Goal: Task Accomplishment & Management: Manage account settings

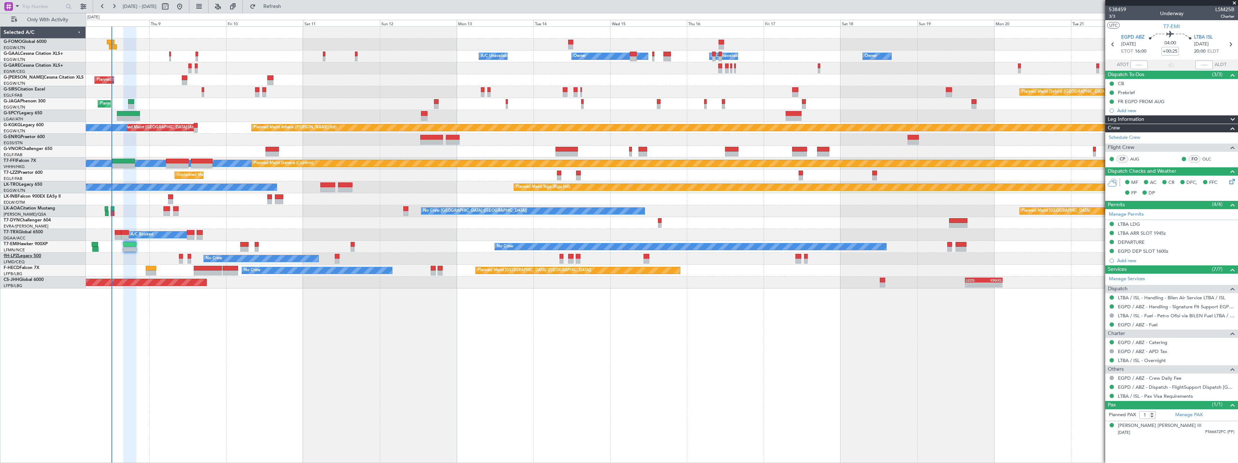
click at [21, 257] on link "9H-LPZ Legacy 500" at bounding box center [23, 256] width 38 height 4
click at [288, 8] on span "Refresh" at bounding box center [272, 6] width 30 height 5
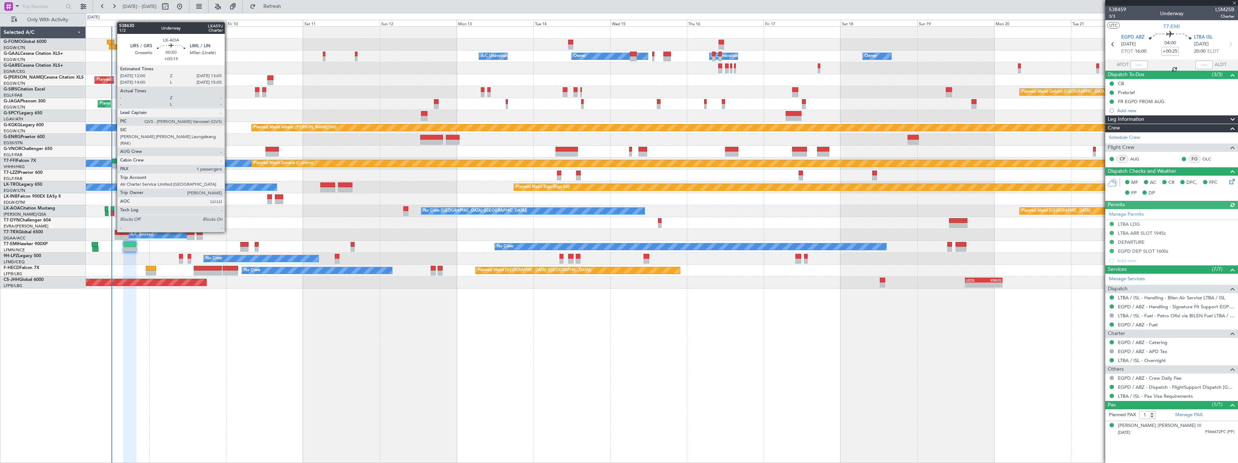
click at [113, 212] on div at bounding box center [113, 213] width 4 height 5
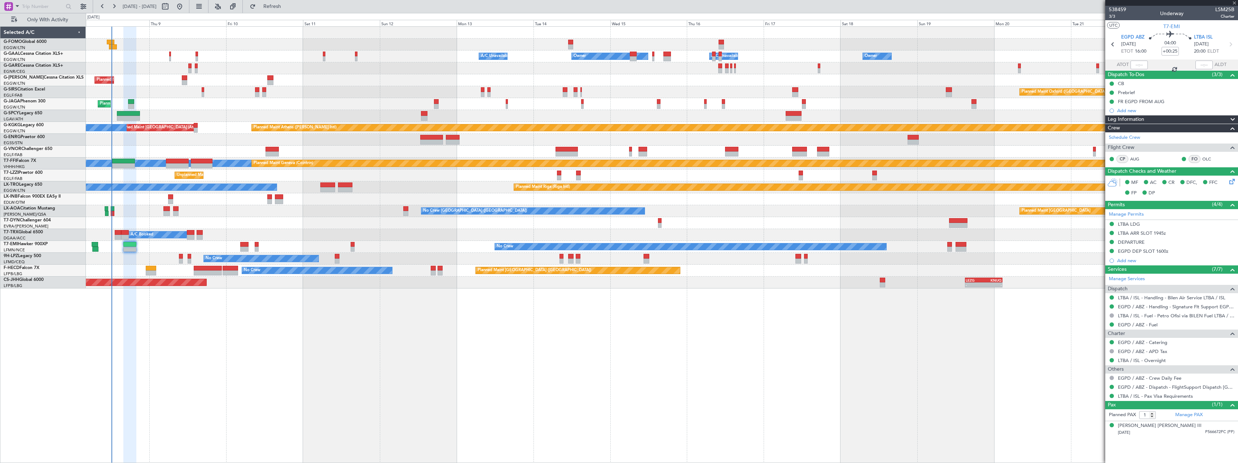
type input "+00:15"
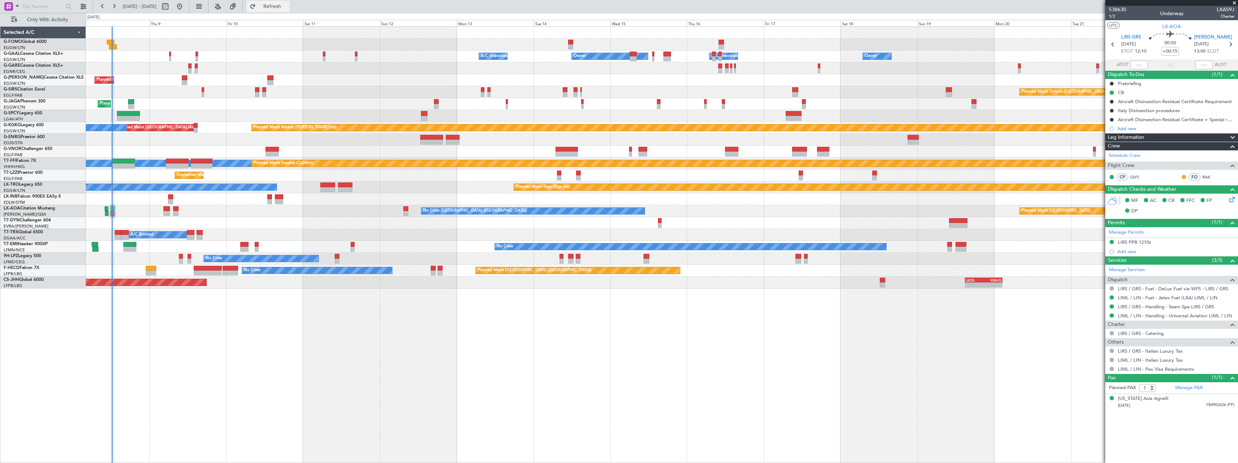
click at [290, 1] on button "Refresh" at bounding box center [267, 7] width 43 height 12
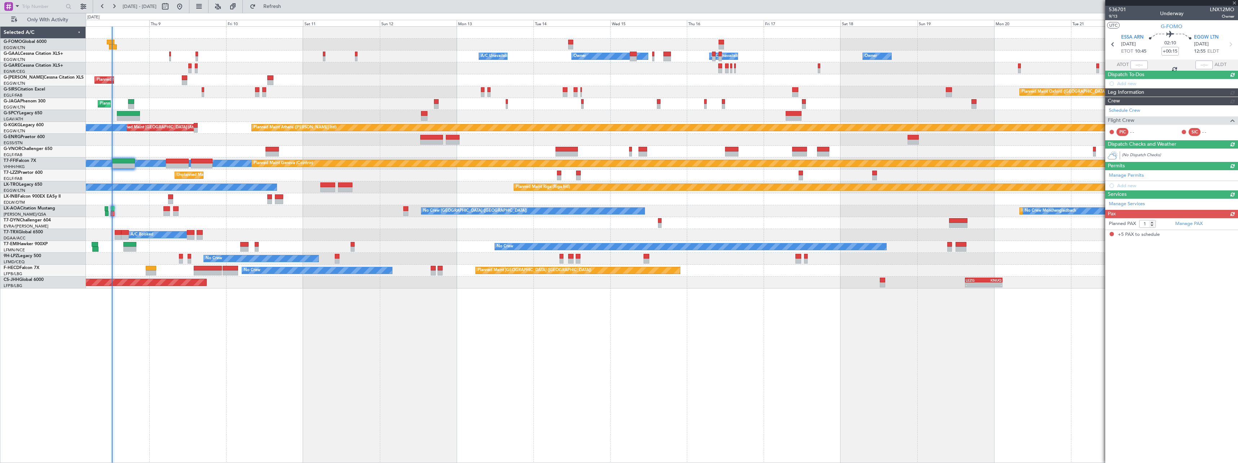
type input "11:32"
type input "5"
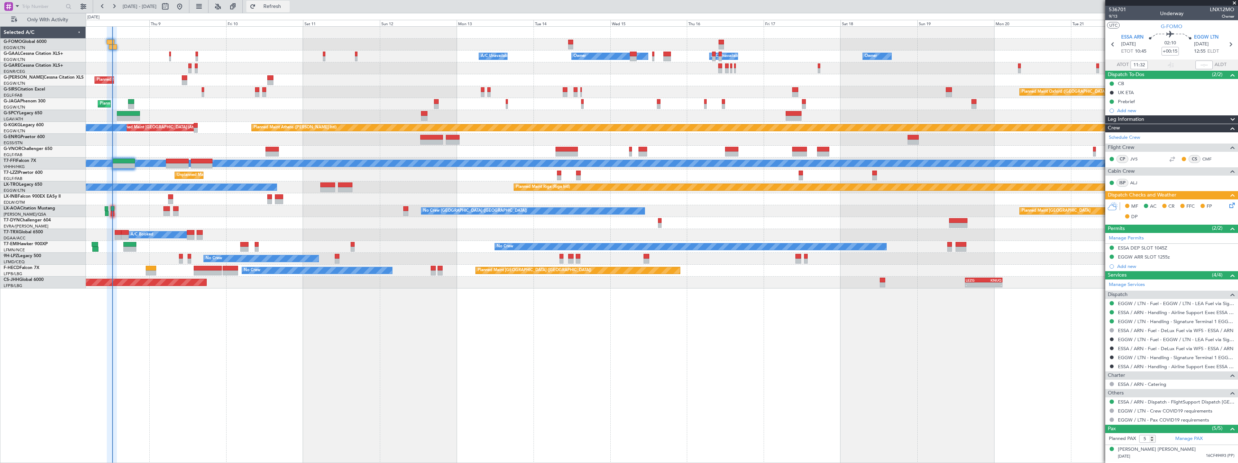
click at [288, 7] on span "Refresh" at bounding box center [272, 6] width 30 height 5
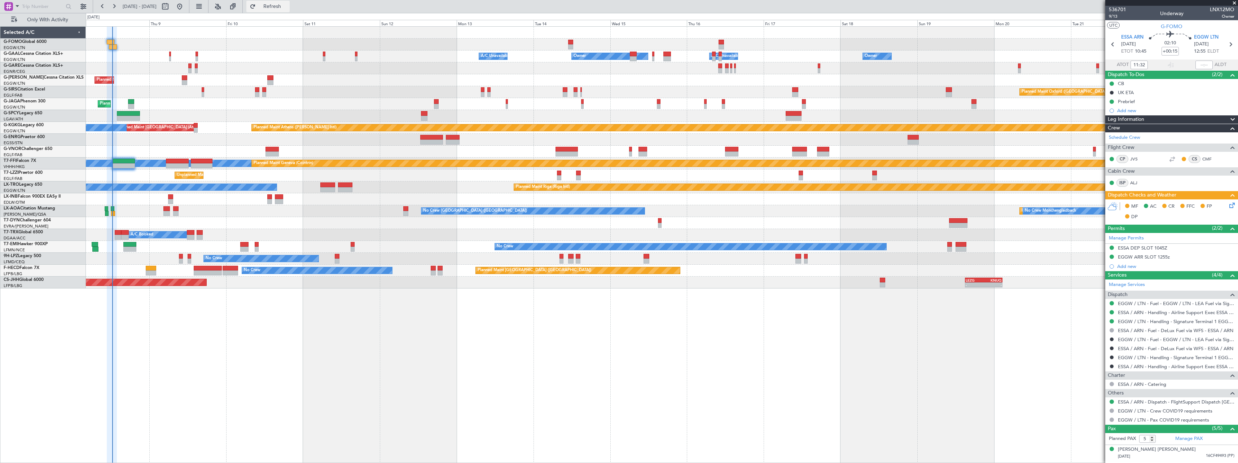
click at [288, 4] on span "Refresh" at bounding box center [272, 6] width 30 height 5
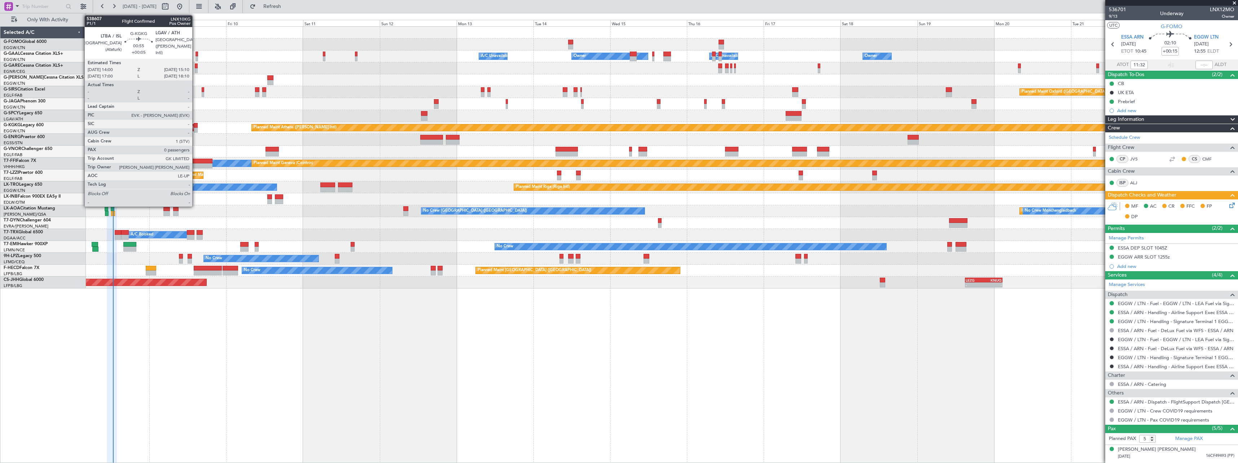
click at [196, 126] on div at bounding box center [196, 125] width 4 height 5
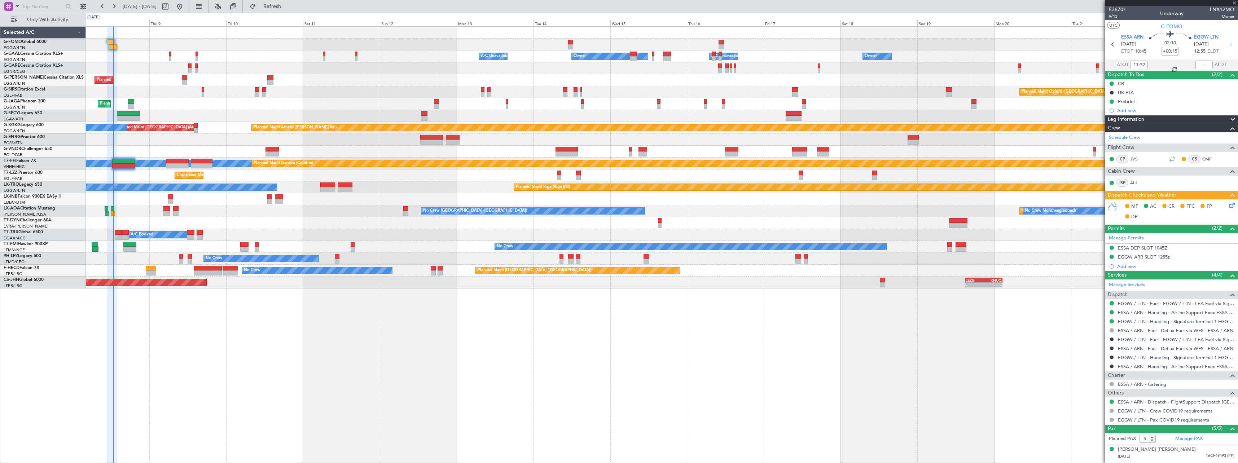
type input "+00:05"
type input "0"
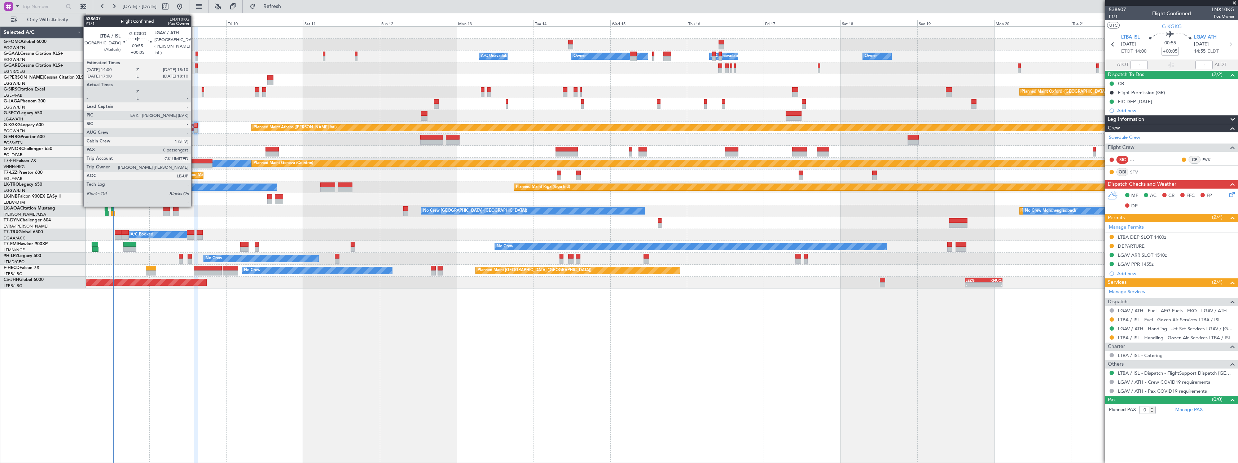
click at [194, 126] on div at bounding box center [196, 125] width 4 height 5
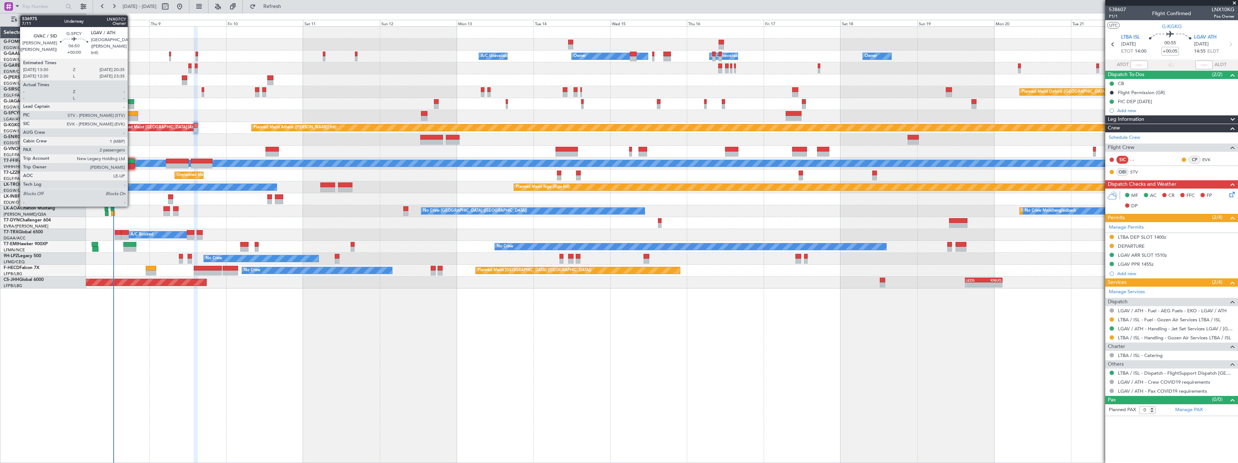
click at [131, 113] on div at bounding box center [126, 113] width 23 height 5
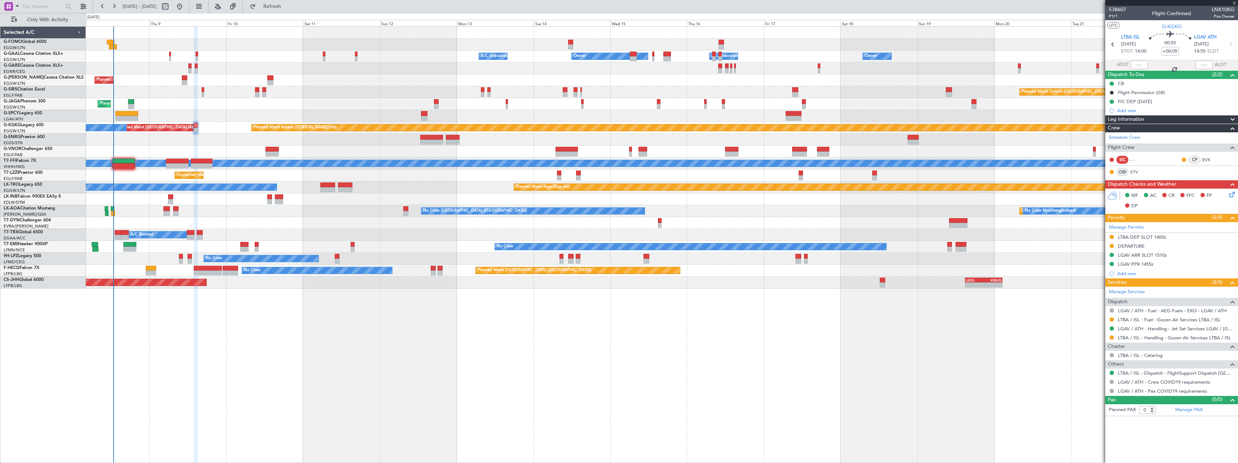
type input "2"
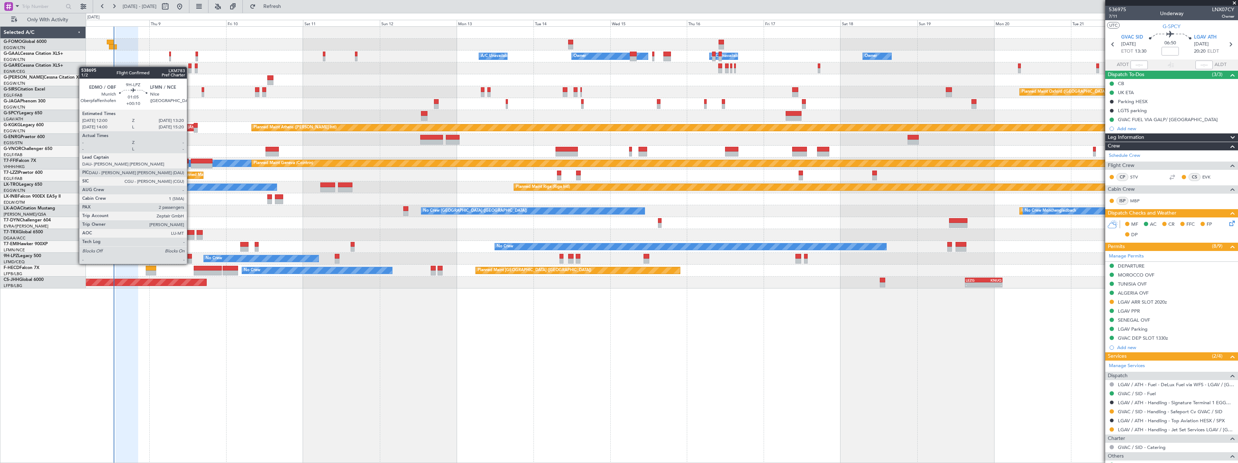
click at [190, 257] on div at bounding box center [190, 256] width 4 height 5
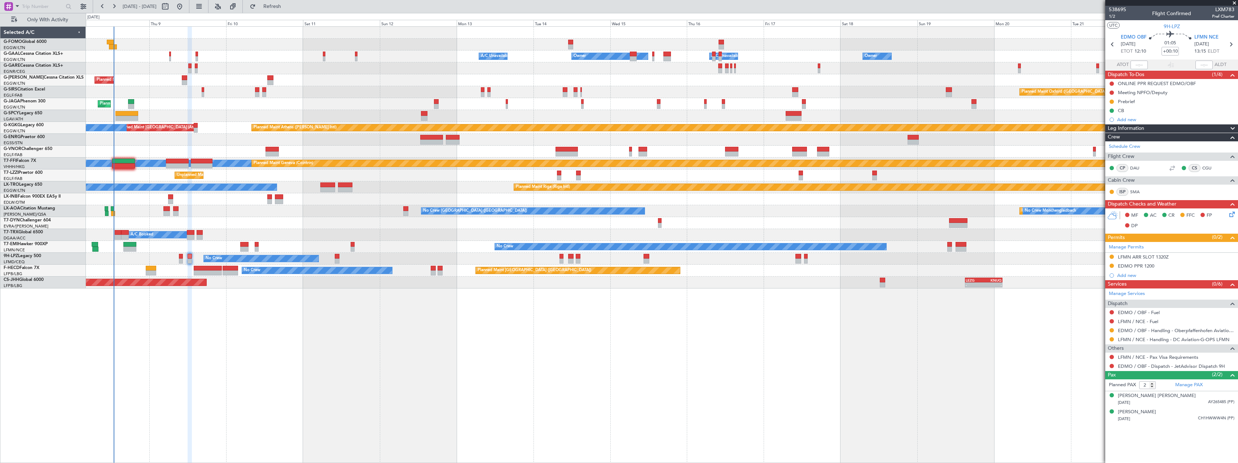
click at [207, 264] on div "No Crew [GEOGRAPHIC_DATA] ([GEOGRAPHIC_DATA])" at bounding box center [662, 259] width 1152 height 12
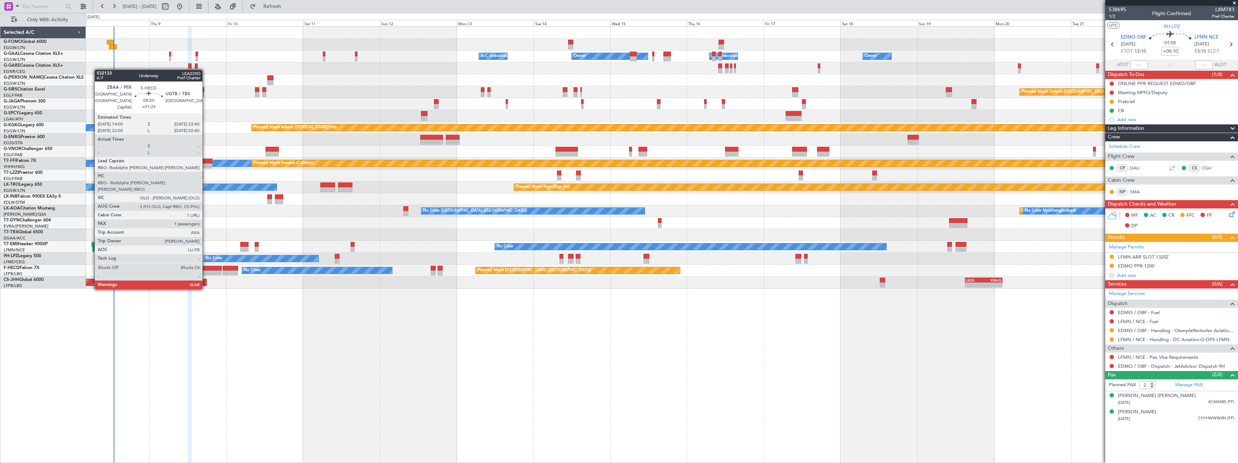
click at [206, 268] on div at bounding box center [208, 268] width 28 height 5
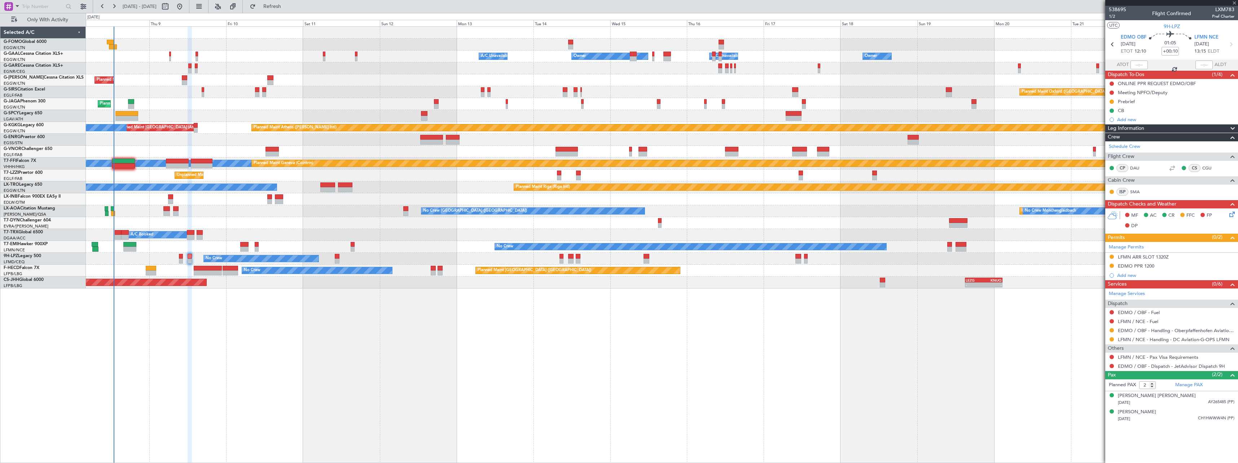
type input "+01:25"
type input "1"
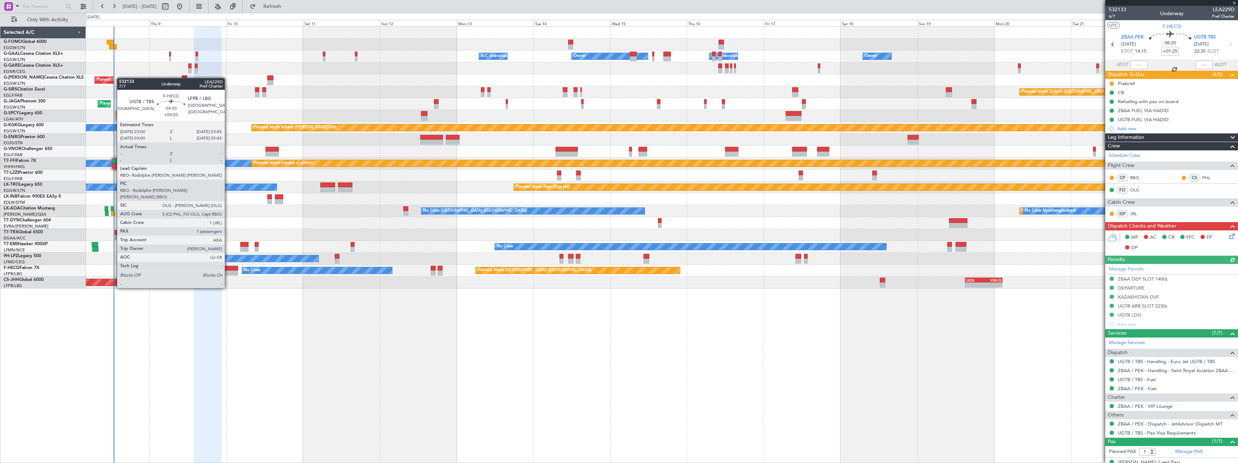
click at [228, 268] on div at bounding box center [231, 268] width 16 height 5
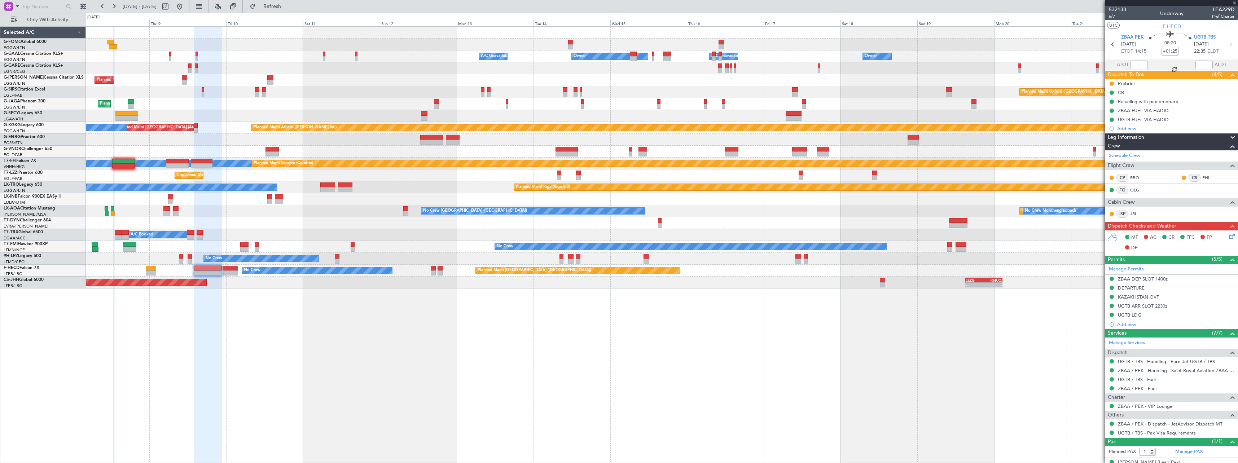
type input "+00:20"
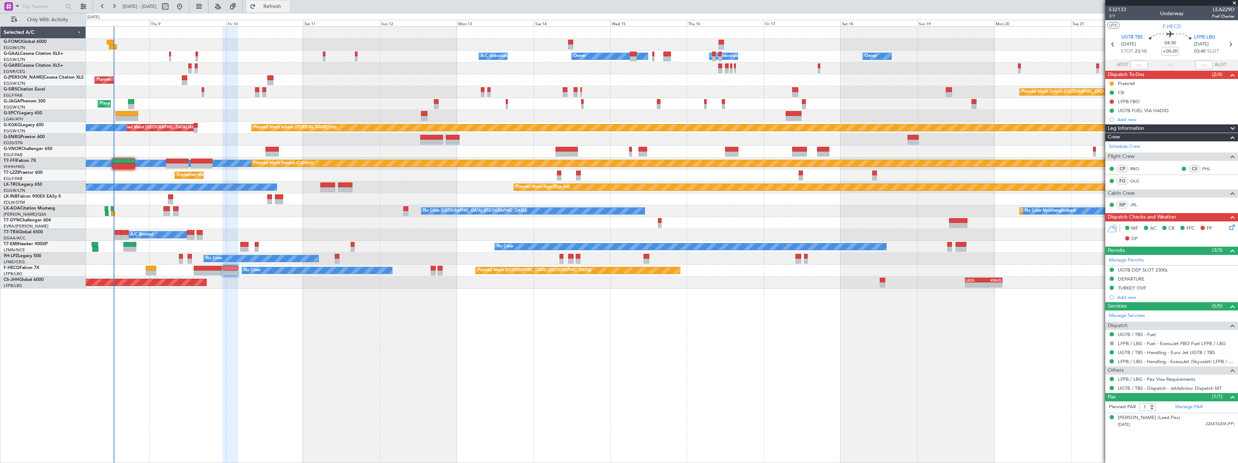
click at [290, 2] on button "Refresh" at bounding box center [267, 7] width 43 height 12
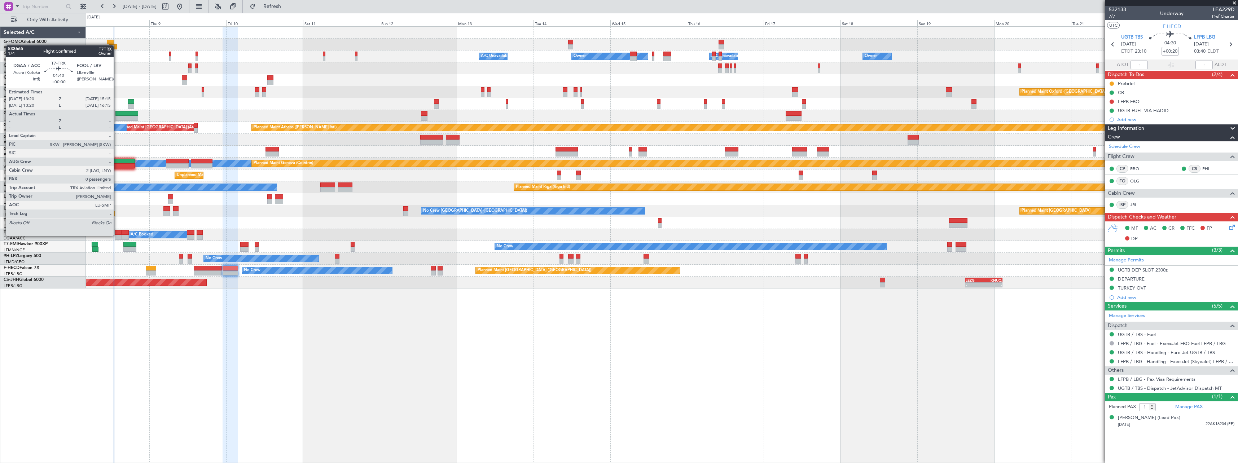
click at [117, 235] on div at bounding box center [118, 237] width 6 height 5
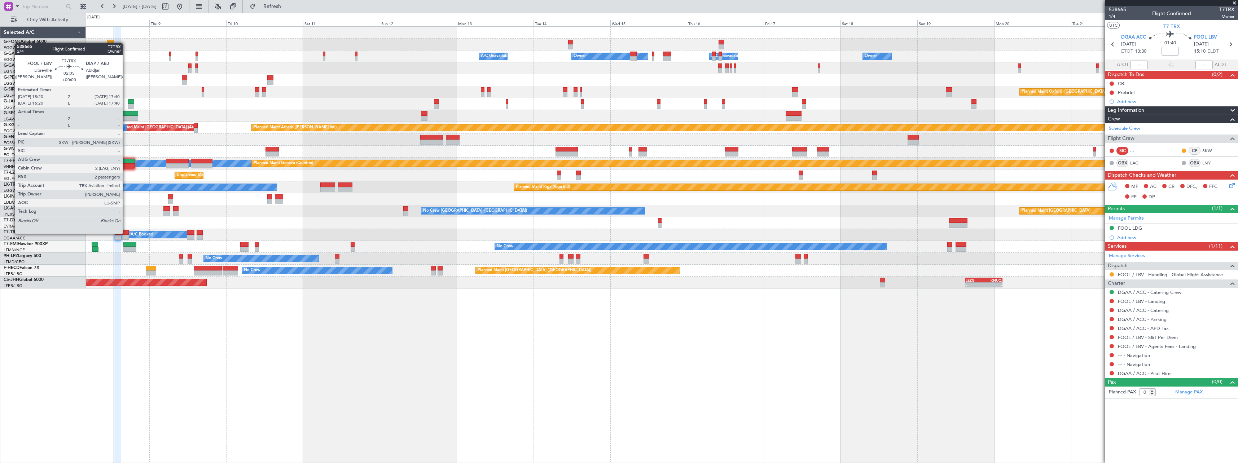
click at [126, 234] on div at bounding box center [125, 232] width 8 height 5
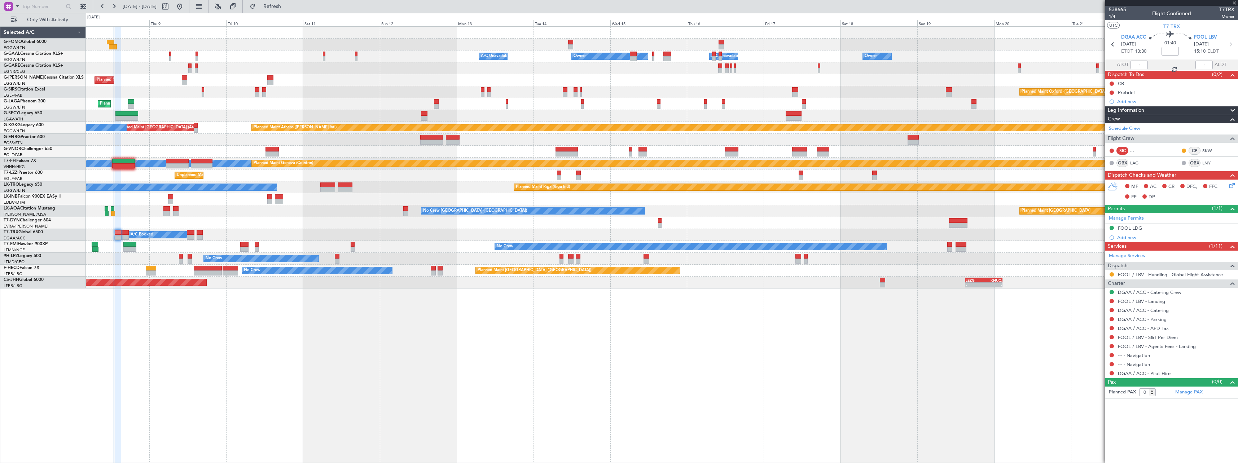
type input "2"
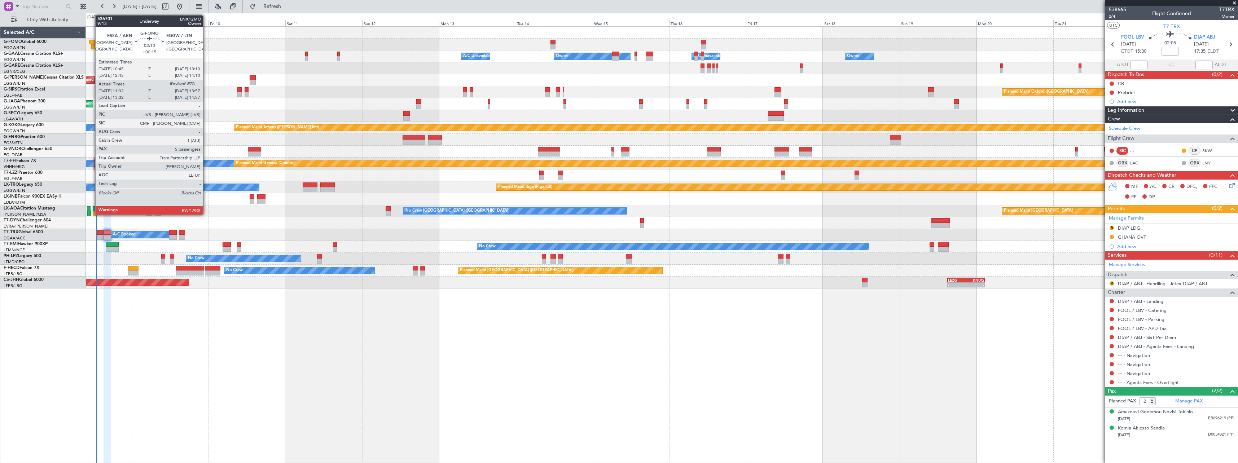
click at [92, 41] on div at bounding box center [93, 42] width 8 height 5
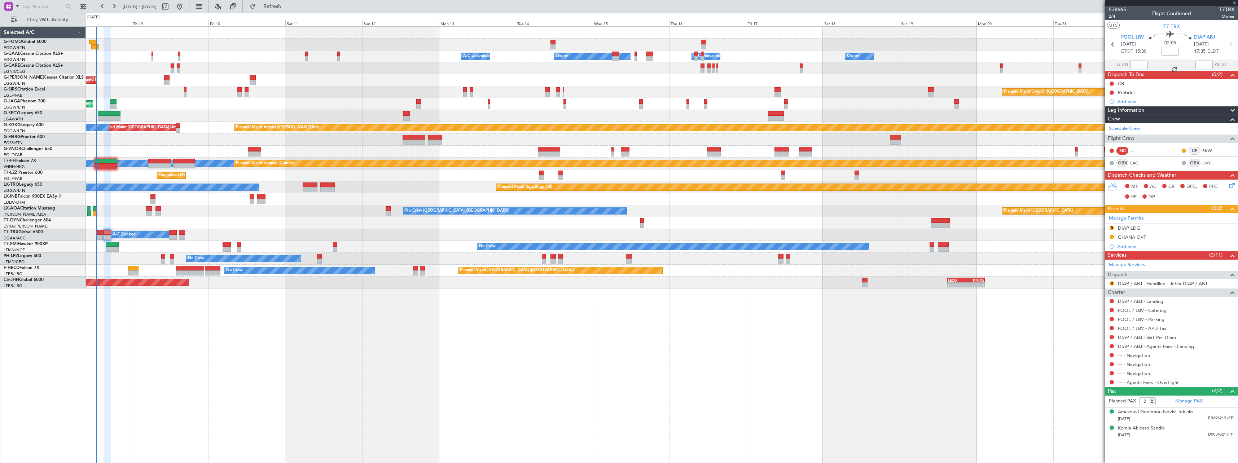
type input "+00:15"
type input "11:32"
type input "5"
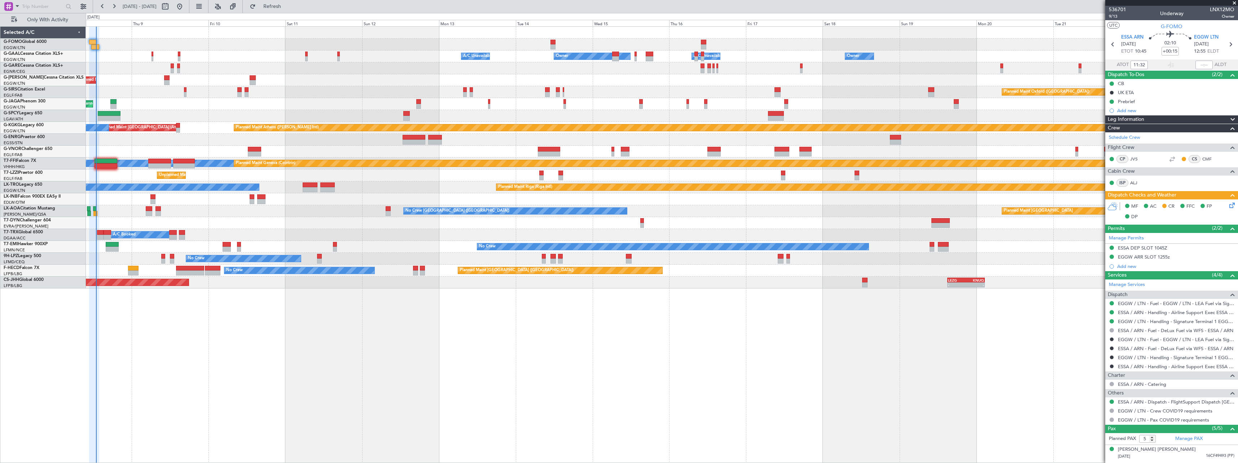
click at [1228, 206] on icon at bounding box center [1231, 204] width 6 height 6
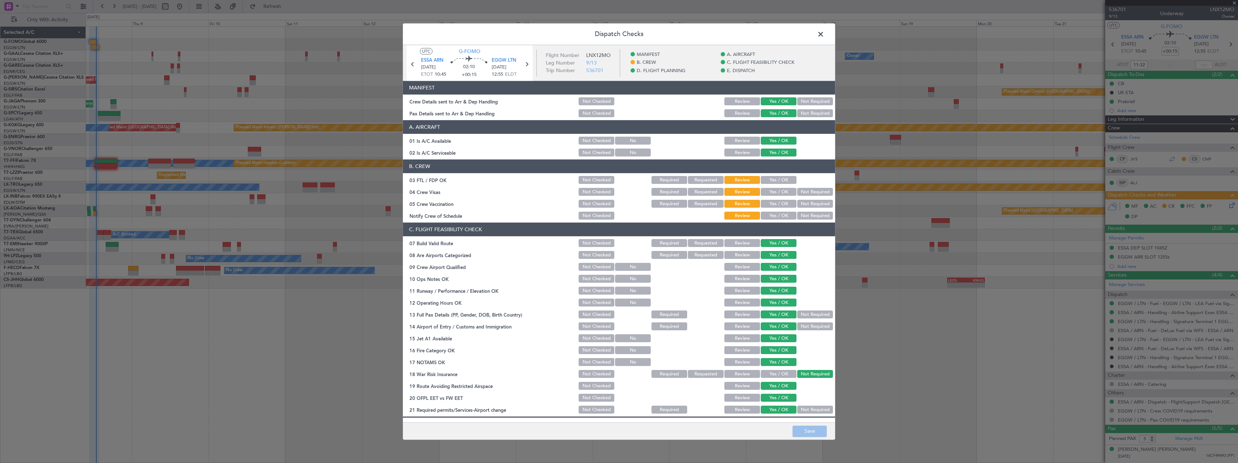
click at [824, 34] on span at bounding box center [824, 36] width 0 height 14
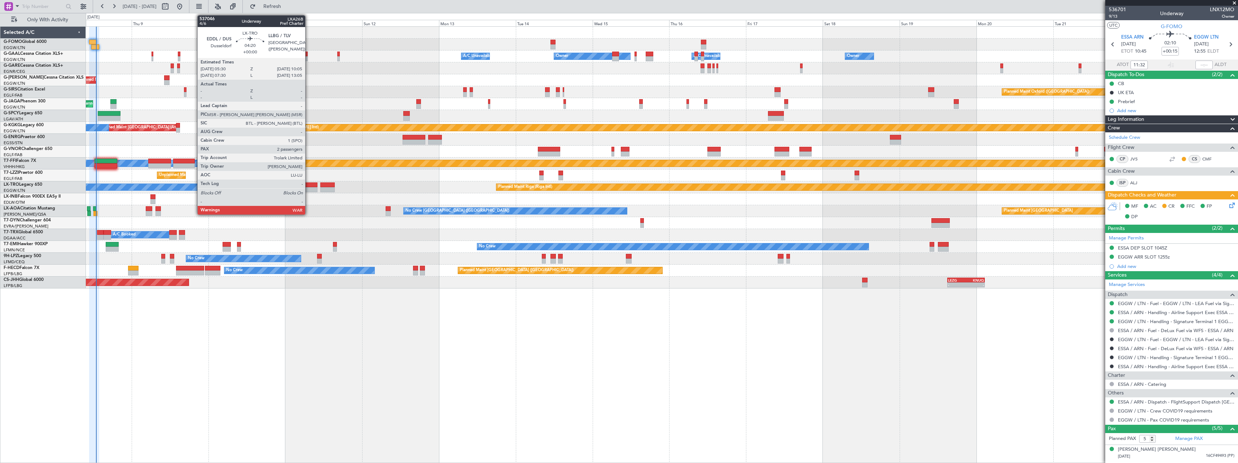
click at [308, 184] on div at bounding box center [310, 185] width 15 height 5
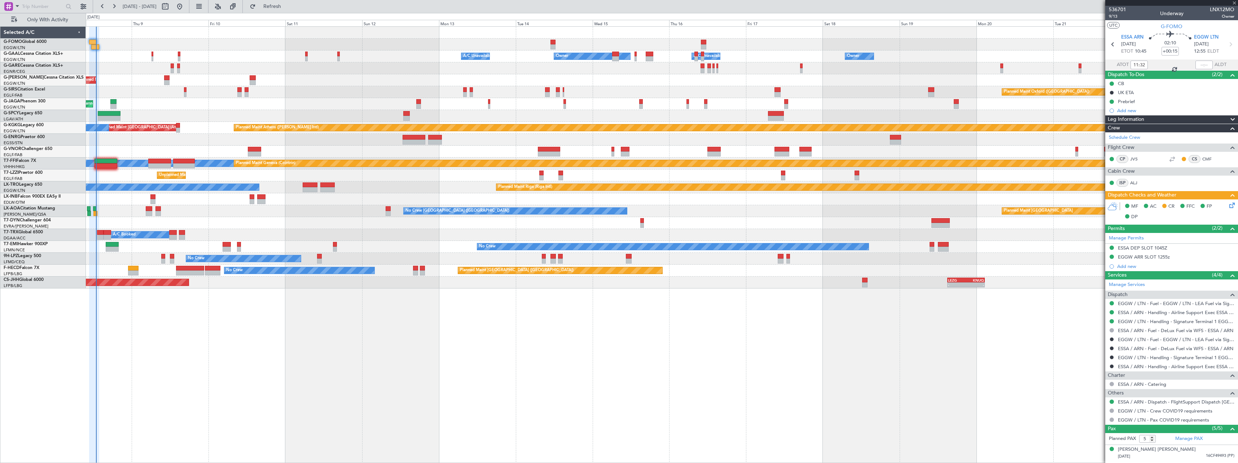
type input "2"
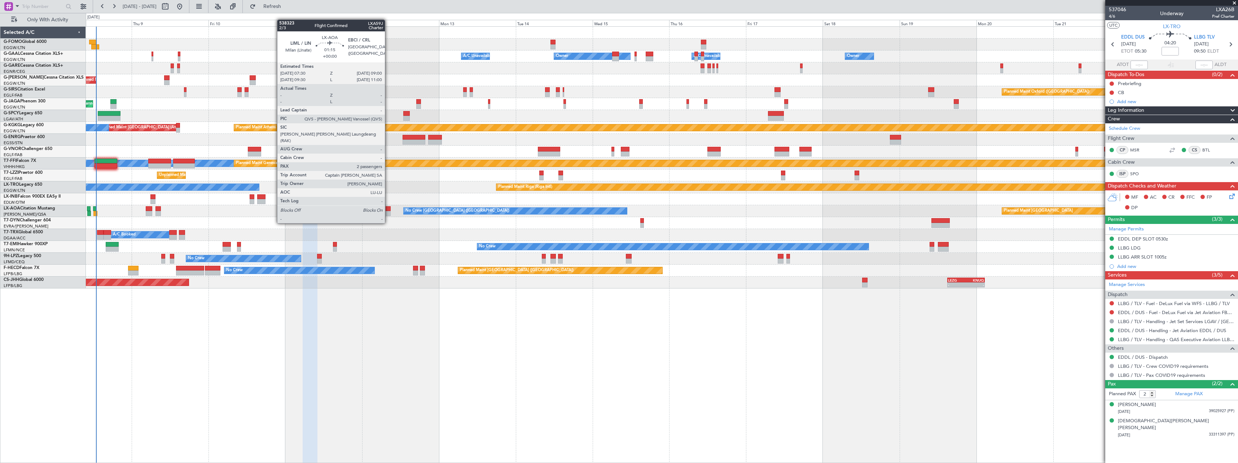
click at [388, 210] on div at bounding box center [388, 208] width 5 height 5
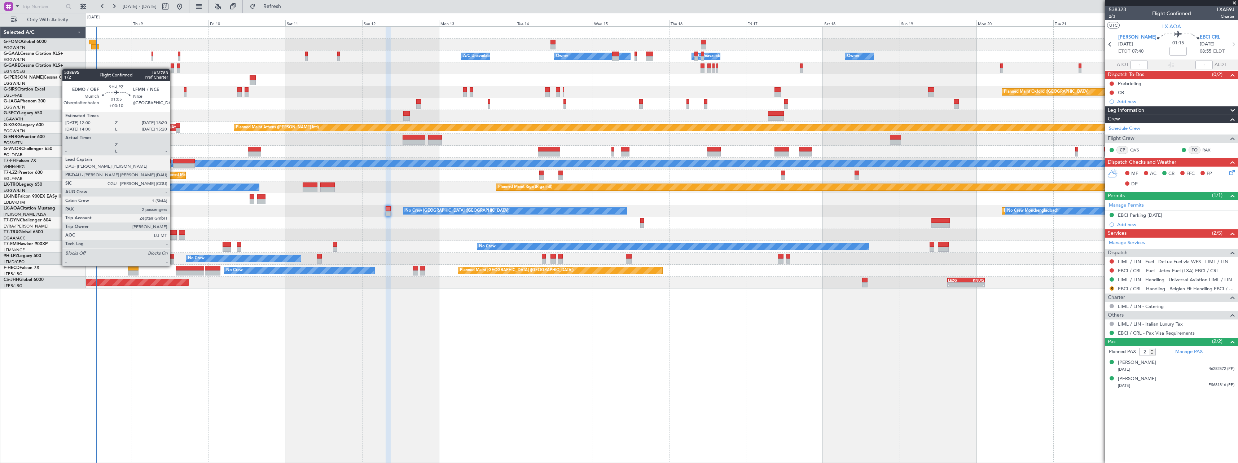
click at [173, 259] on div at bounding box center [172, 261] width 4 height 5
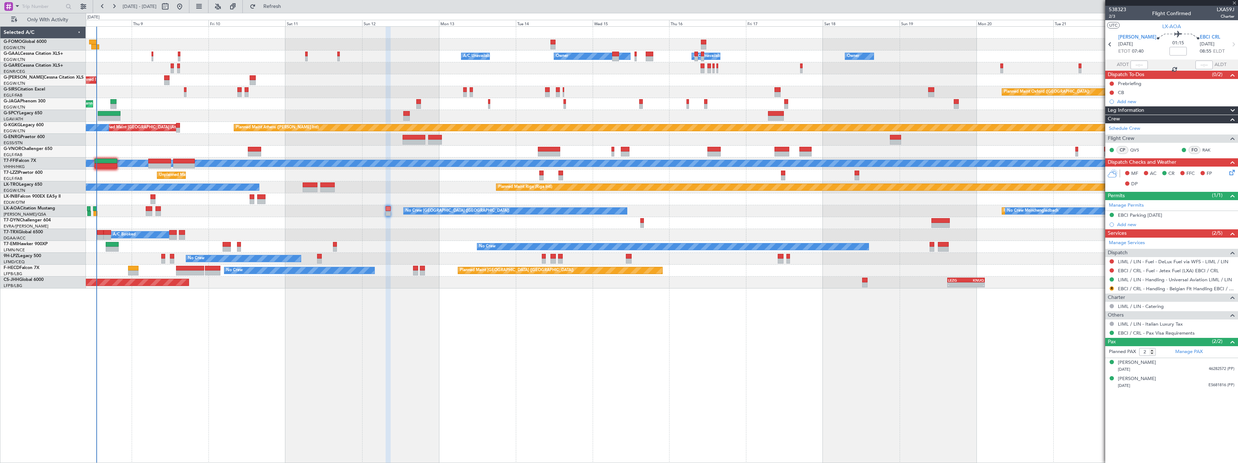
type input "+00:10"
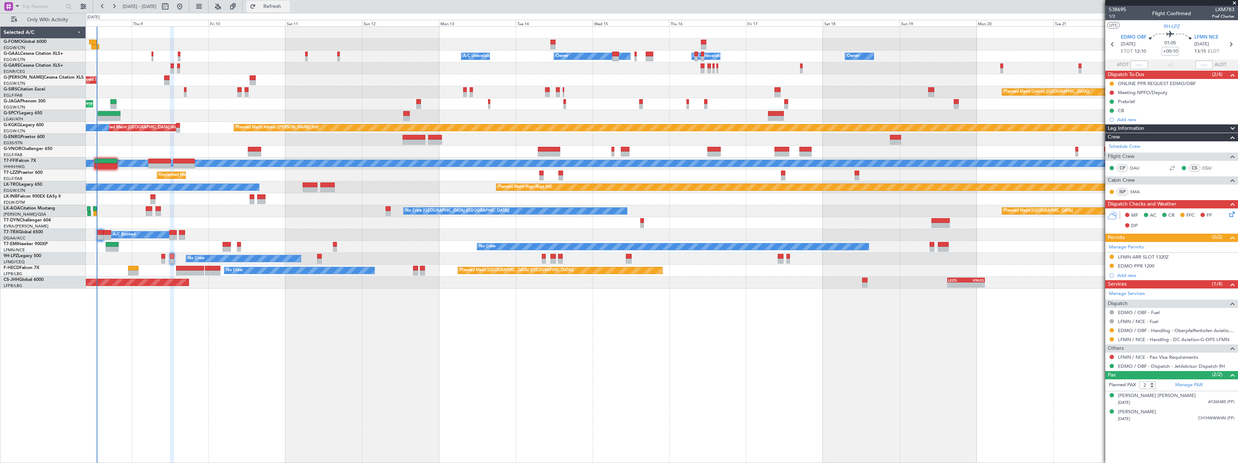
click at [288, 6] on span "Refresh" at bounding box center [272, 6] width 30 height 5
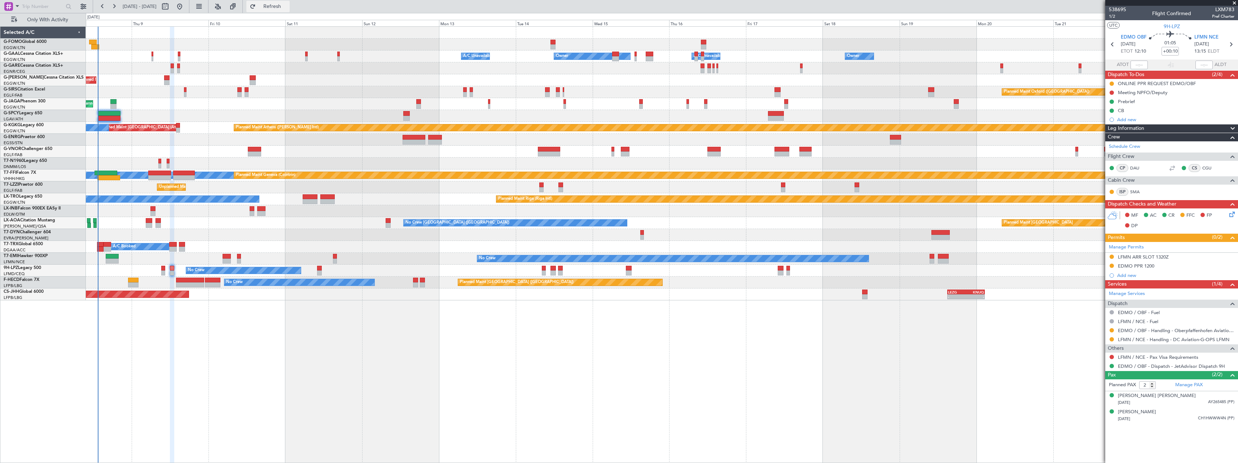
click at [288, 6] on span "Refresh" at bounding box center [272, 6] width 30 height 5
click at [106, 182] on div "Unplanned Maint [GEOGRAPHIC_DATA] ([GEOGRAPHIC_DATA]) A/C Unavailable [GEOGRAPH…" at bounding box center [662, 187] width 1152 height 12
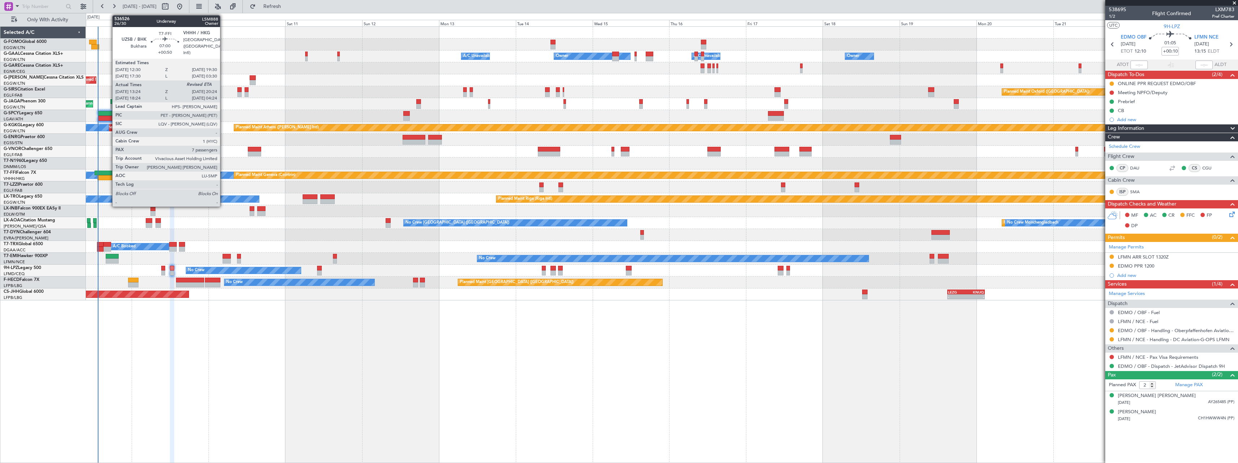
click at [109, 176] on div at bounding box center [108, 177] width 23 height 5
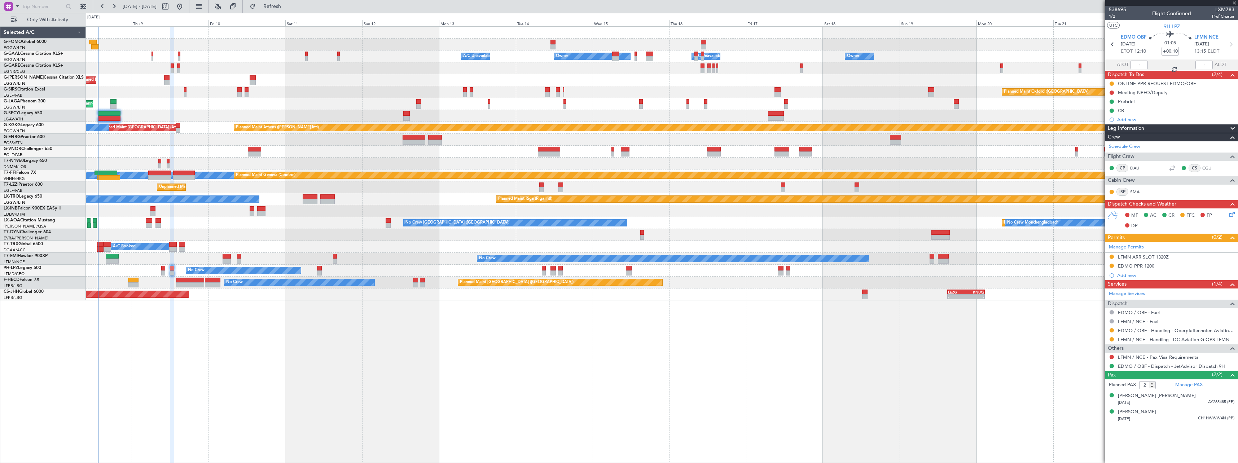
type input "+00:50"
type input "13:24"
type input "7"
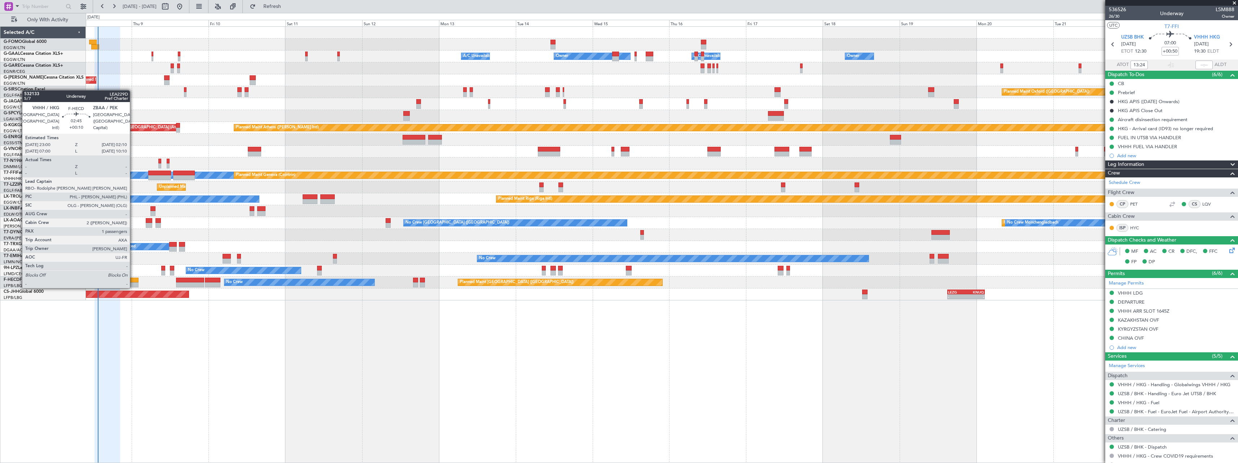
click at [133, 281] on div at bounding box center [133, 280] width 10 height 5
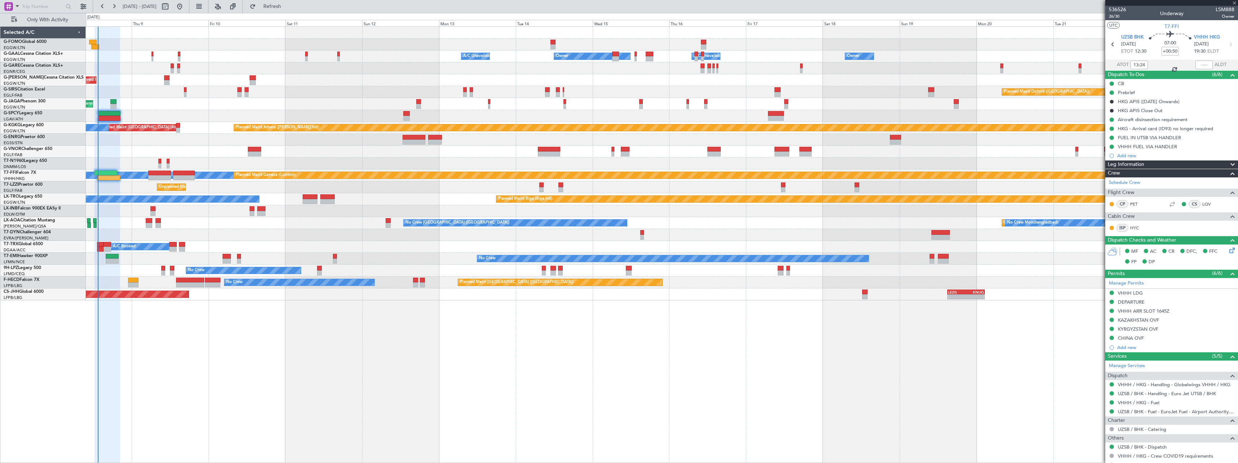
type input "+00:10"
type input "1"
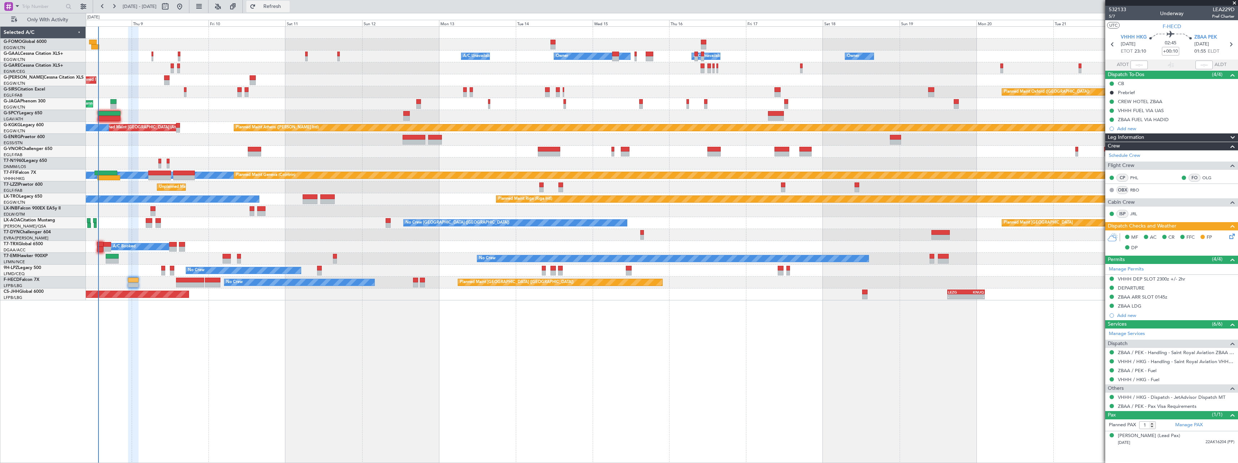
click at [288, 7] on span "Refresh" at bounding box center [272, 6] width 30 height 5
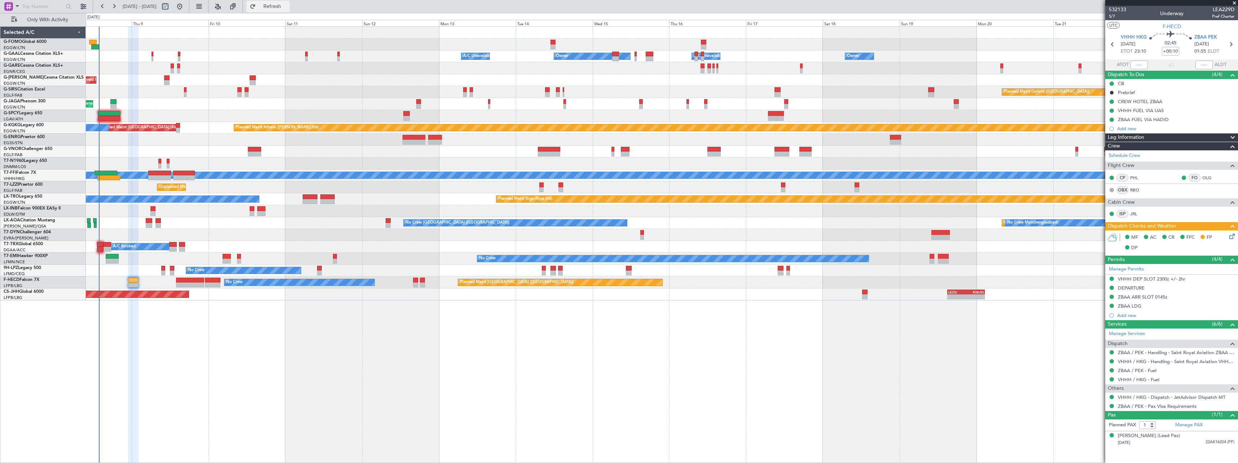
click at [285, 8] on span "Refresh" at bounding box center [272, 6] width 30 height 5
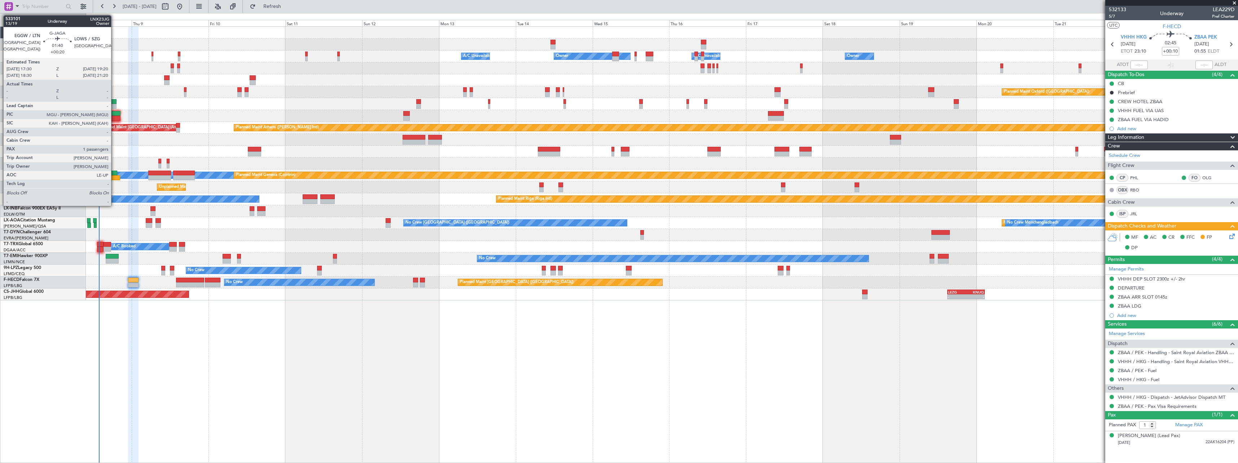
click at [114, 104] on div at bounding box center [113, 101] width 6 height 5
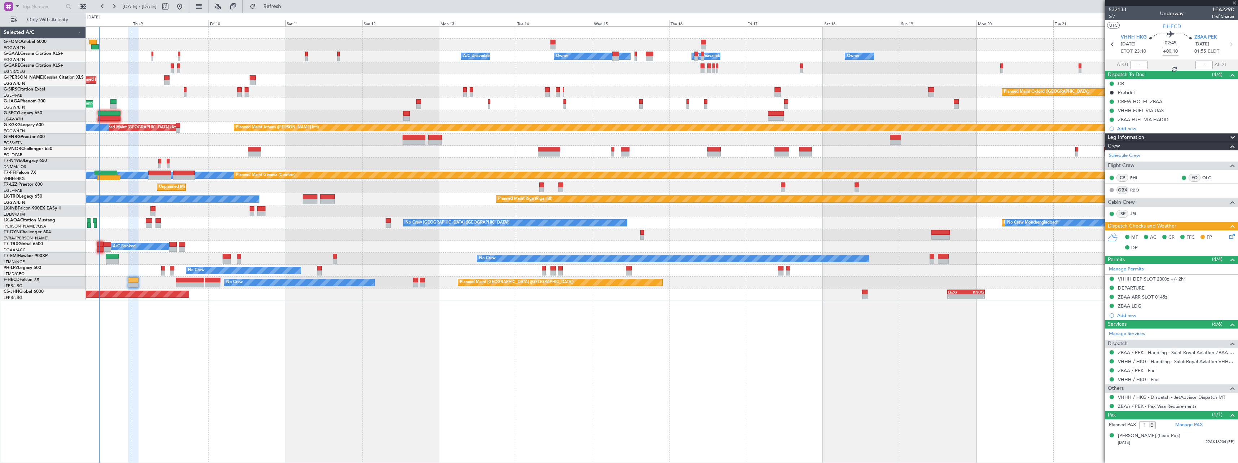
type input "+00:20"
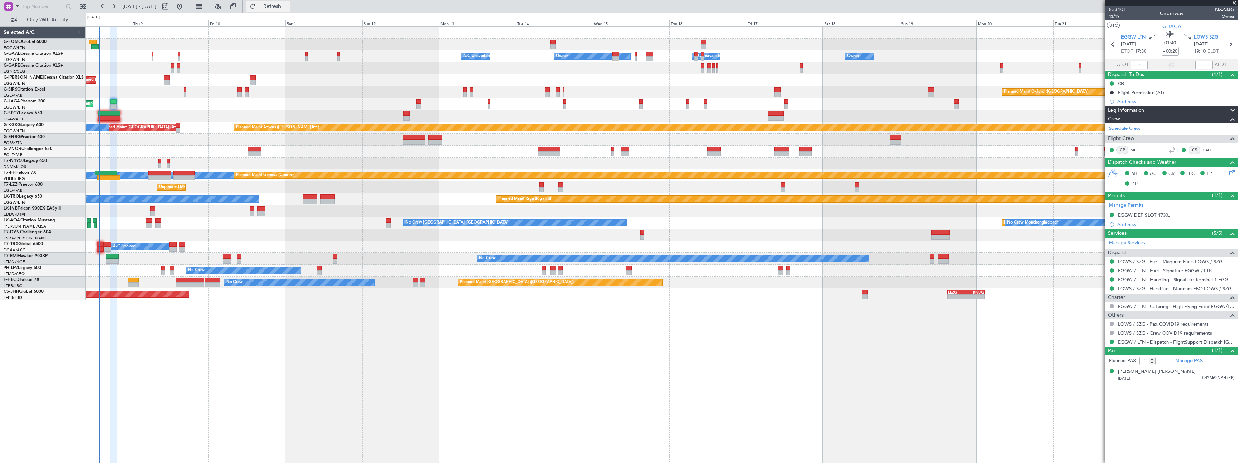
click at [288, 7] on span "Refresh" at bounding box center [272, 6] width 30 height 5
click at [288, 4] on span "Refresh" at bounding box center [272, 6] width 30 height 5
click at [290, 3] on button "Refresh" at bounding box center [267, 7] width 43 height 12
